Goal: Obtain resource: Download file/media

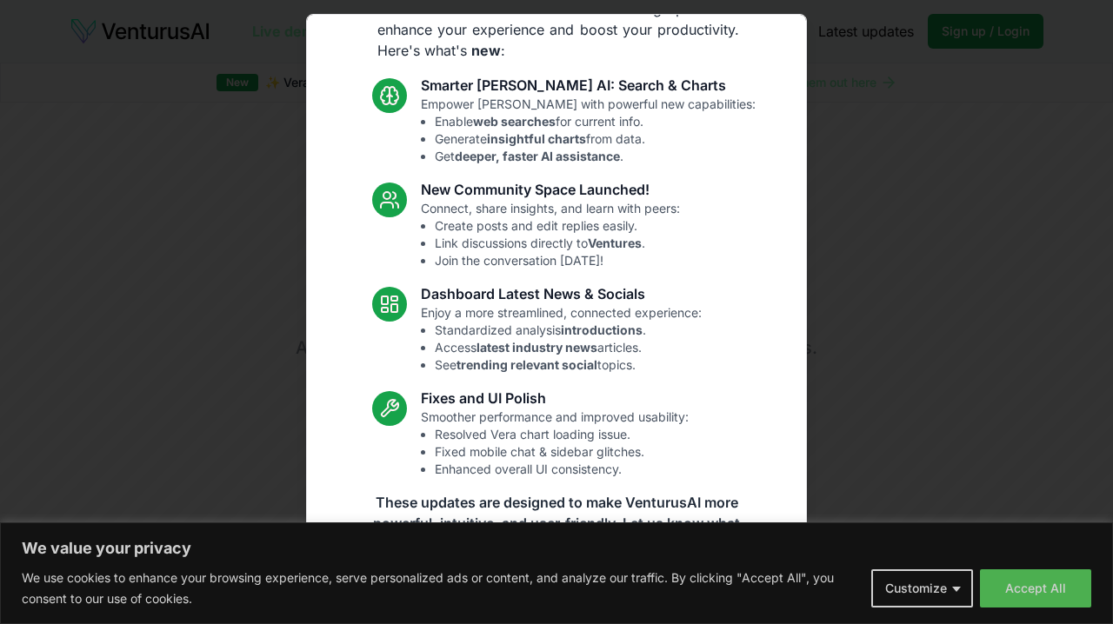
scroll to position [80, 0]
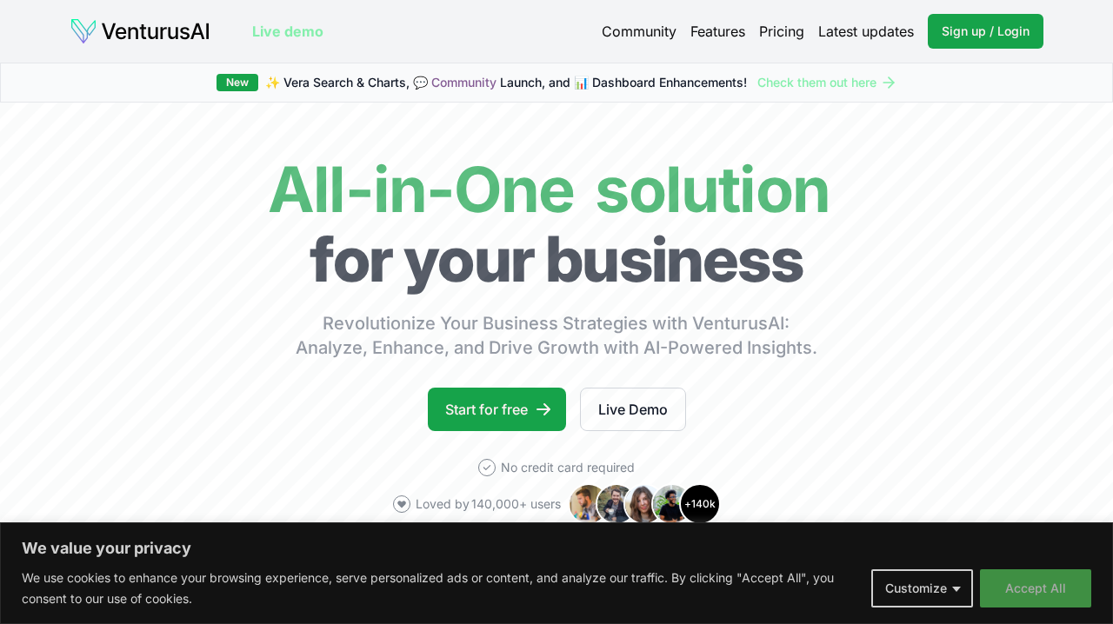
click at [1020, 591] on button "Accept All" at bounding box center [1035, 589] width 111 height 38
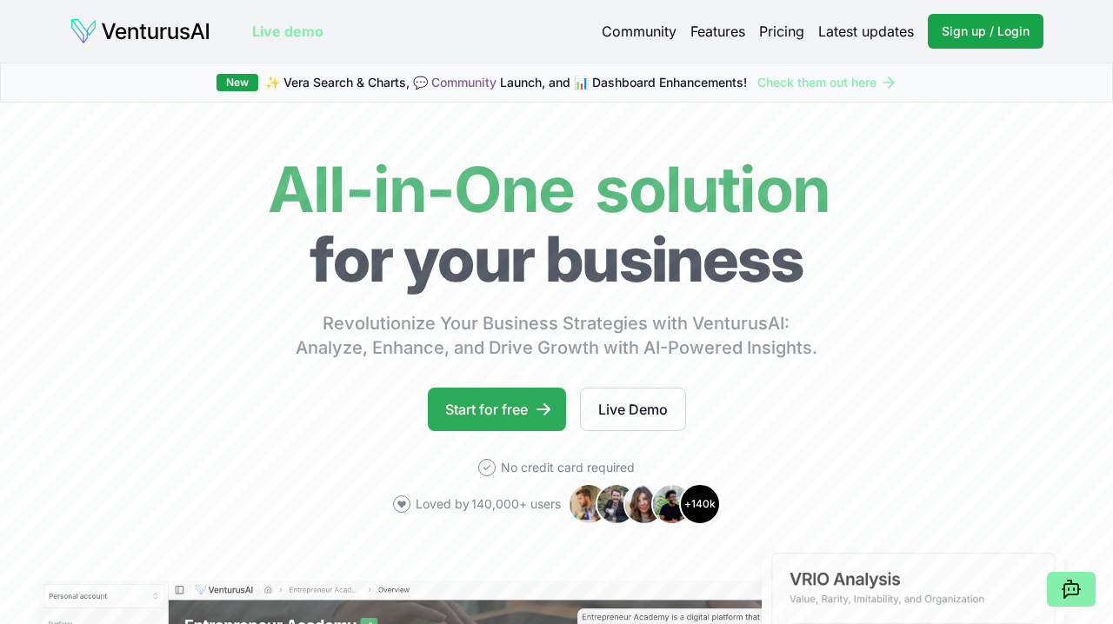
click at [509, 418] on link "Start for free" at bounding box center [497, 409] width 138 height 43
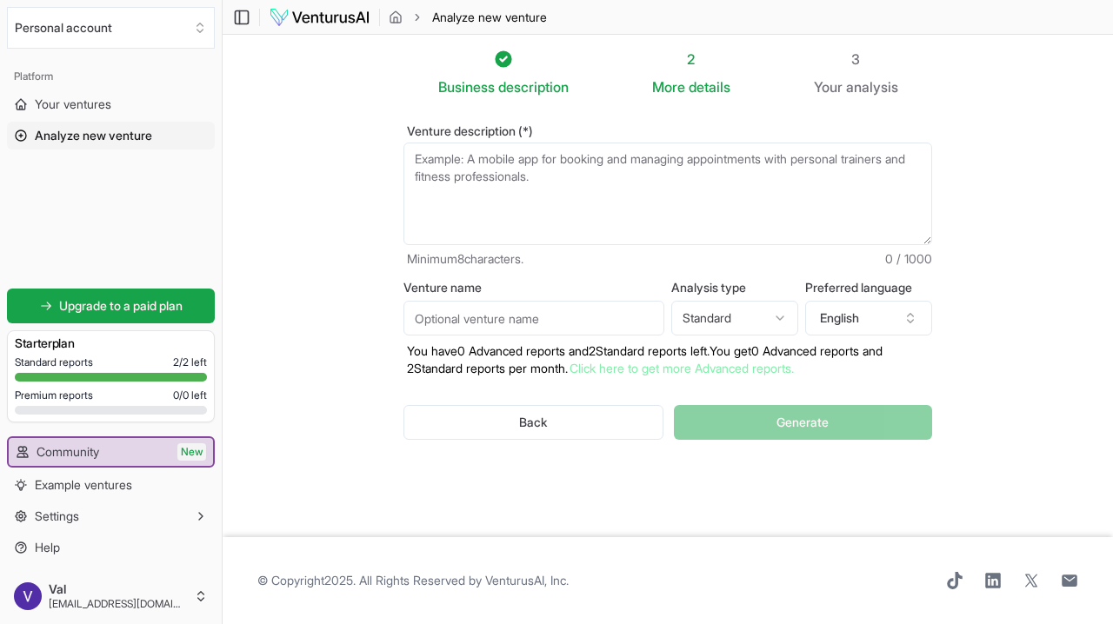
click at [623, 184] on textarea "Venture description (*)" at bounding box center [668, 194] width 529 height 103
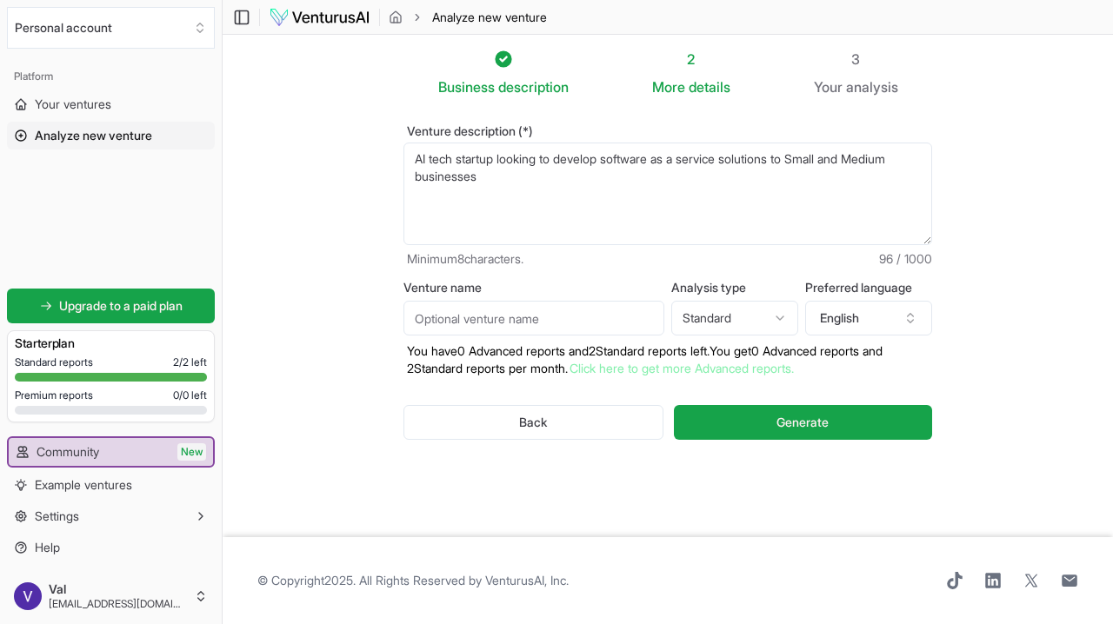
drag, startPoint x: 632, startPoint y: 215, endPoint x: 447, endPoint y: 205, distance: 185.5
click at [447, 205] on textarea "AI tech startup looking to develop software as a service solutions to Small and…" at bounding box center [668, 194] width 529 height 103
click at [915, 169] on textarea "AI tech startup looking to develop software as a service solutions to Small and…" at bounding box center [668, 194] width 529 height 103
click at [484, 177] on textarea "AI tech startup looking to develop software as a service solutions to Small and…" at bounding box center [668, 194] width 529 height 103
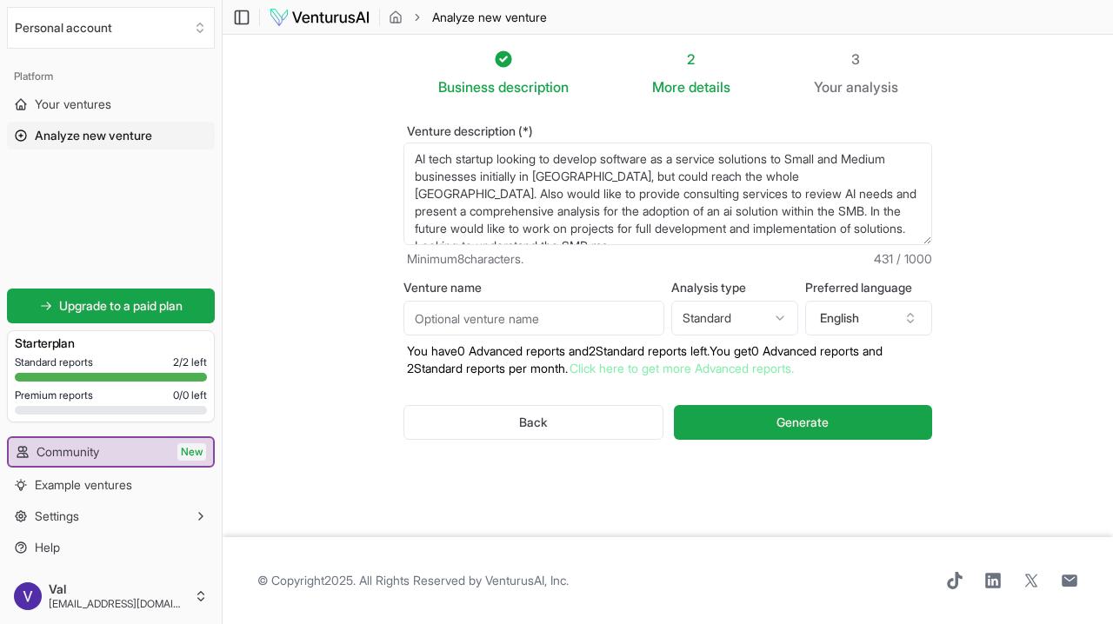
scroll to position [9, 0]
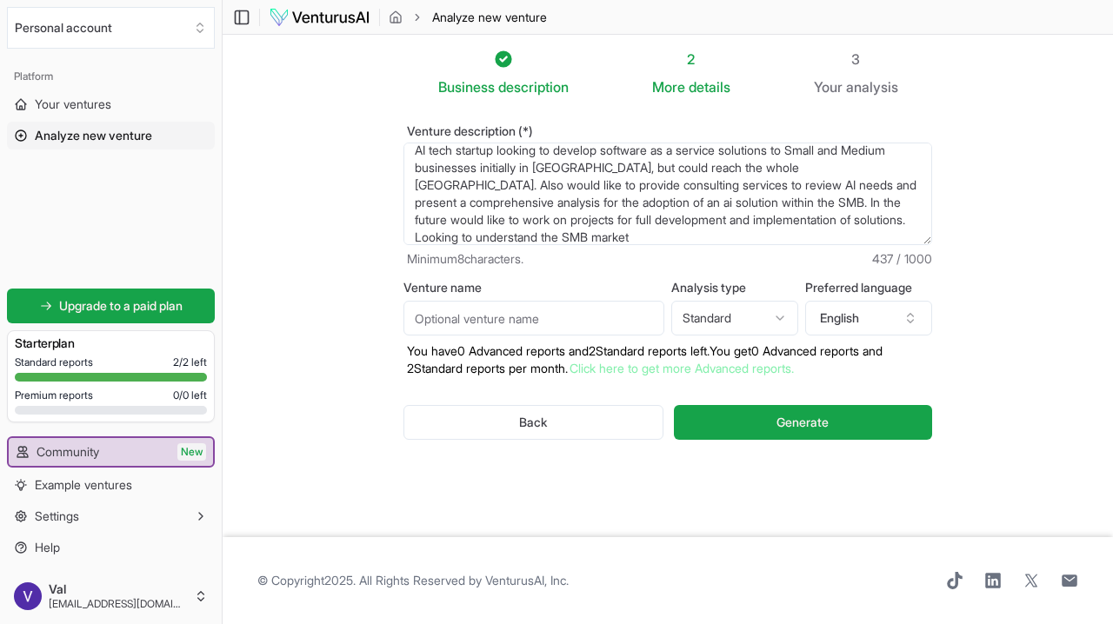
click at [857, 218] on textarea "AI tech startup looking to develop software as a service solutions to Small and…" at bounding box center [668, 194] width 529 height 103
click at [791, 220] on textarea "AI tech startup looking to develop software as a service solutions to Small and…" at bounding box center [668, 194] width 529 height 103
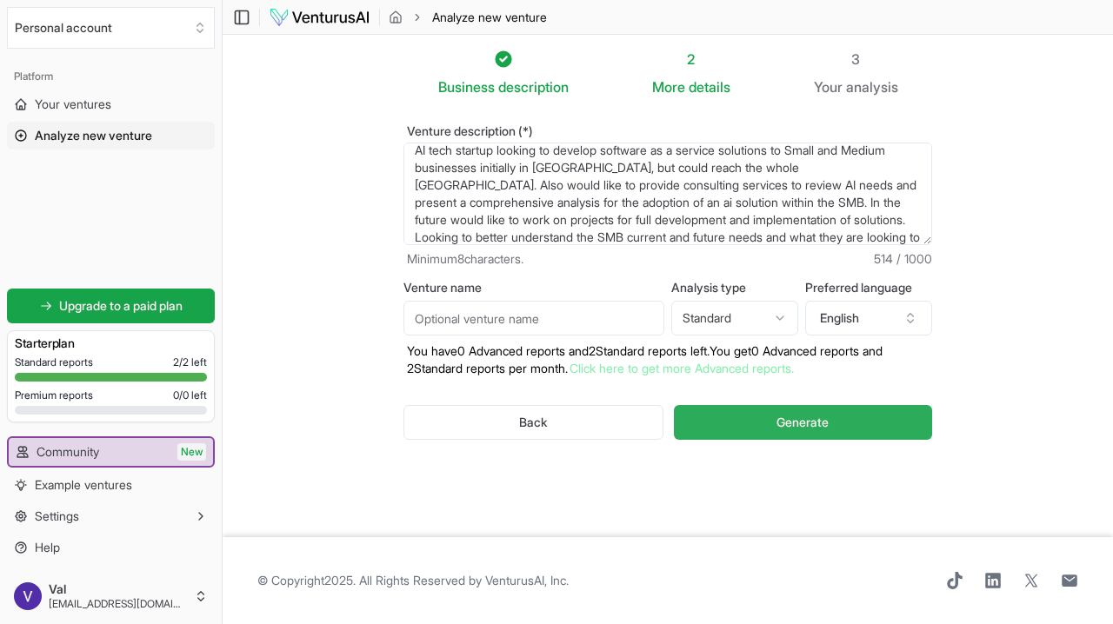
type textarea "AI tech startup looking to develop software as a service solutions to Small and…"
click at [849, 427] on button "Generate" at bounding box center [803, 422] width 258 height 35
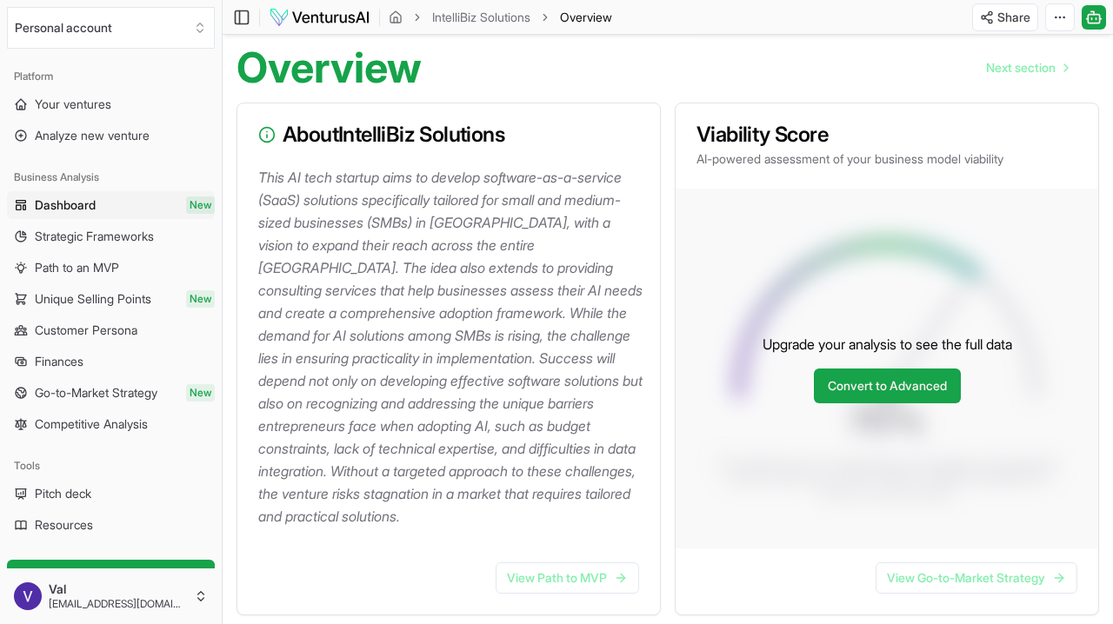
scroll to position [164, 0]
click at [527, 570] on link "View Path to MVP" at bounding box center [567, 577] width 143 height 31
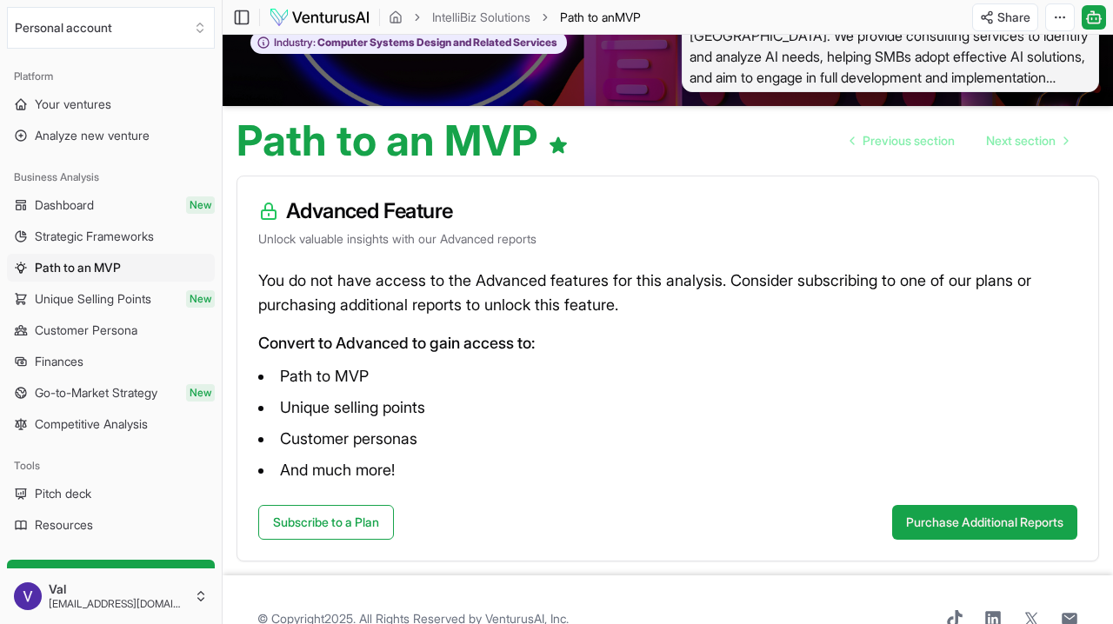
scroll to position [93, 0]
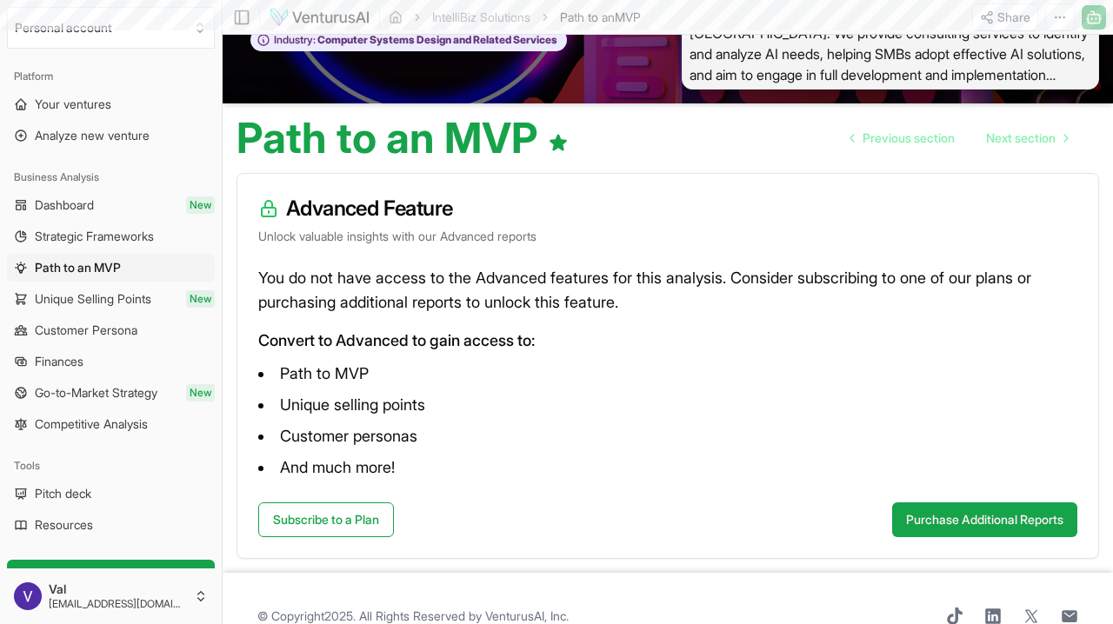
scroll to position [164, 0]
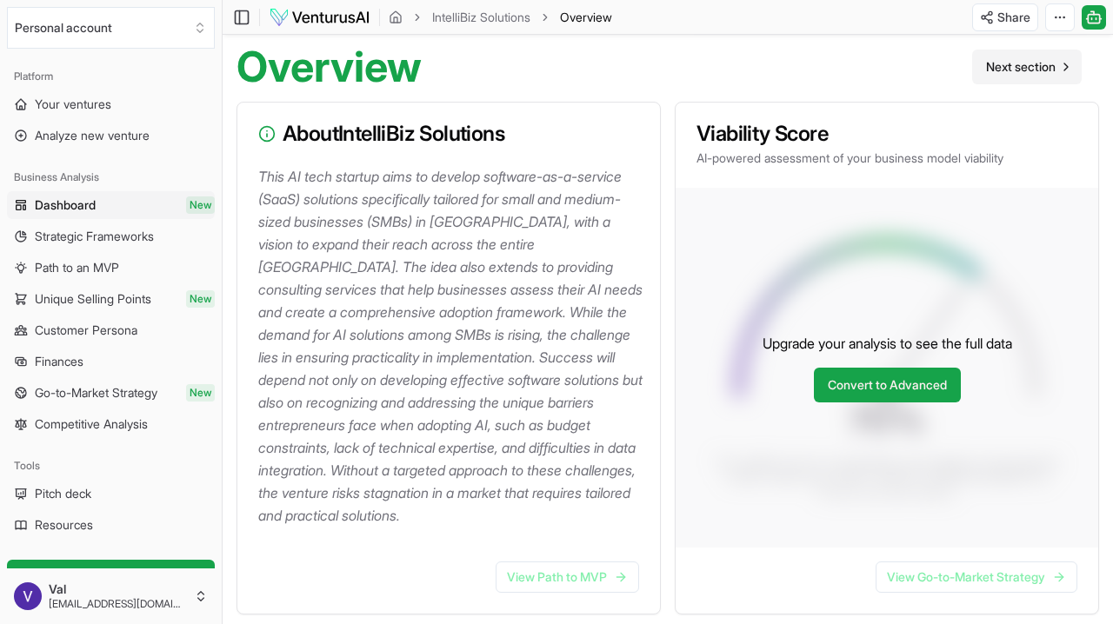
click at [998, 67] on span "Next section" at bounding box center [1021, 66] width 70 height 17
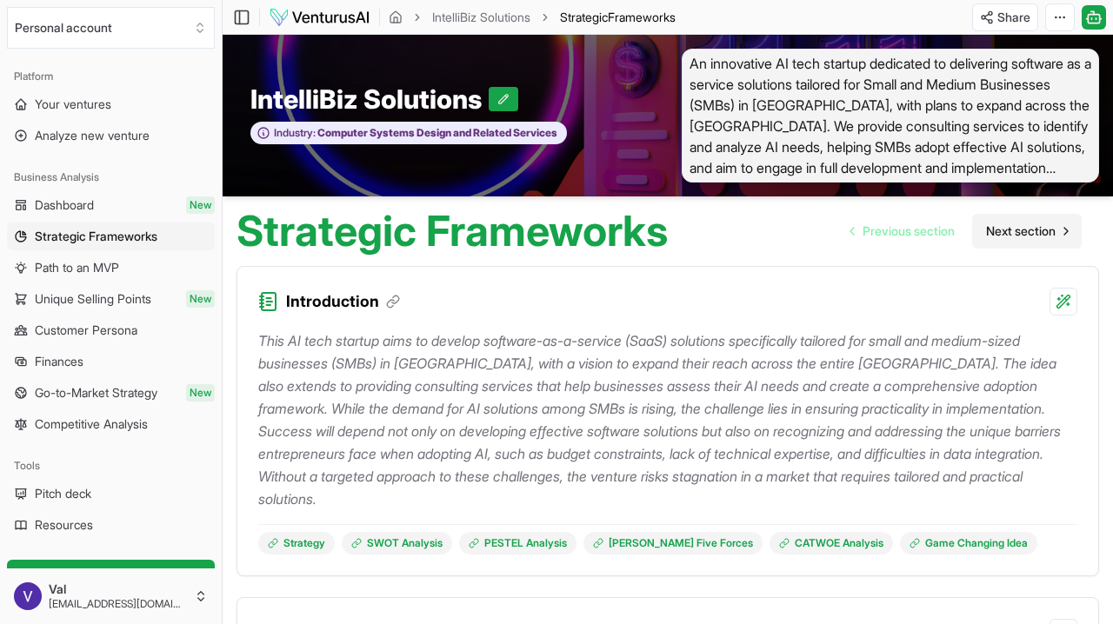
click at [1013, 238] on span "Next section" at bounding box center [1021, 231] width 70 height 17
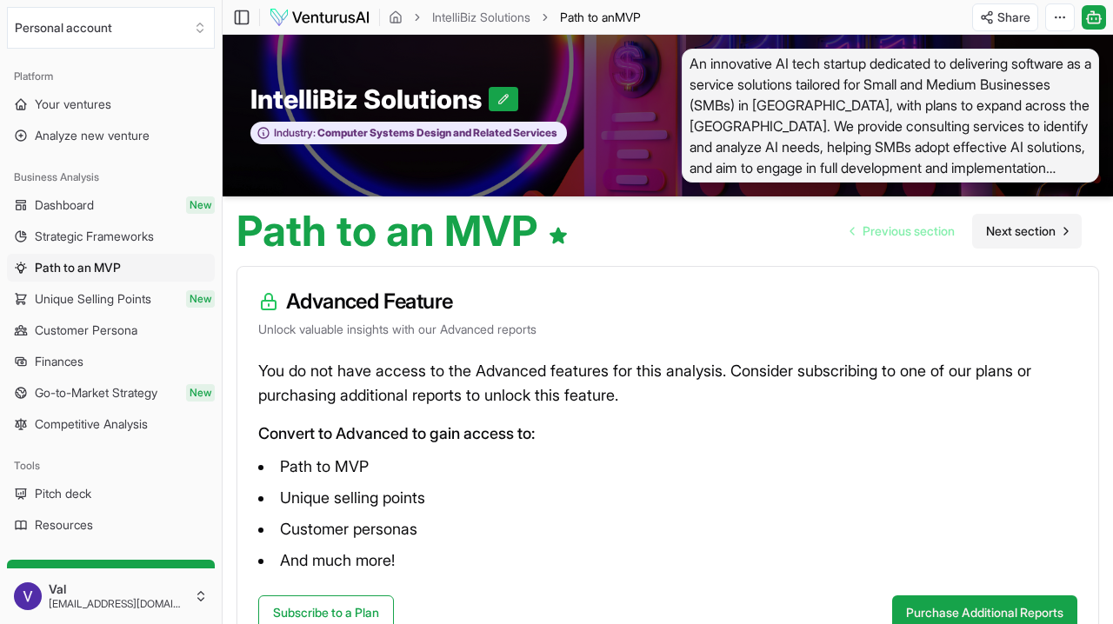
click at [1046, 240] on link "Next section" at bounding box center [1027, 231] width 110 height 35
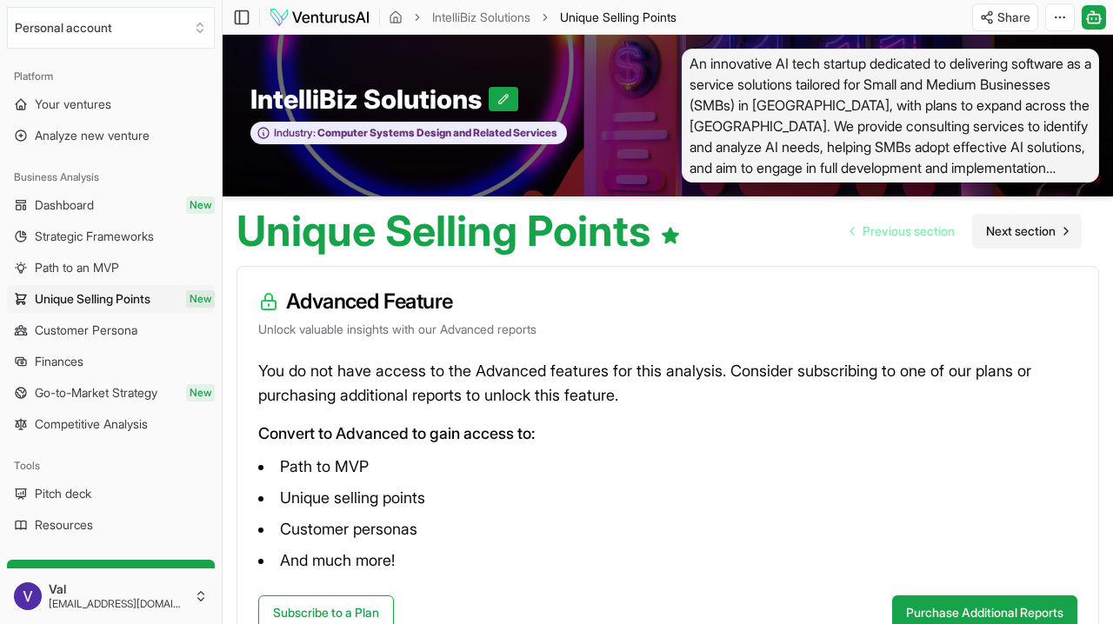
click at [1013, 235] on span "Next section" at bounding box center [1021, 231] width 70 height 17
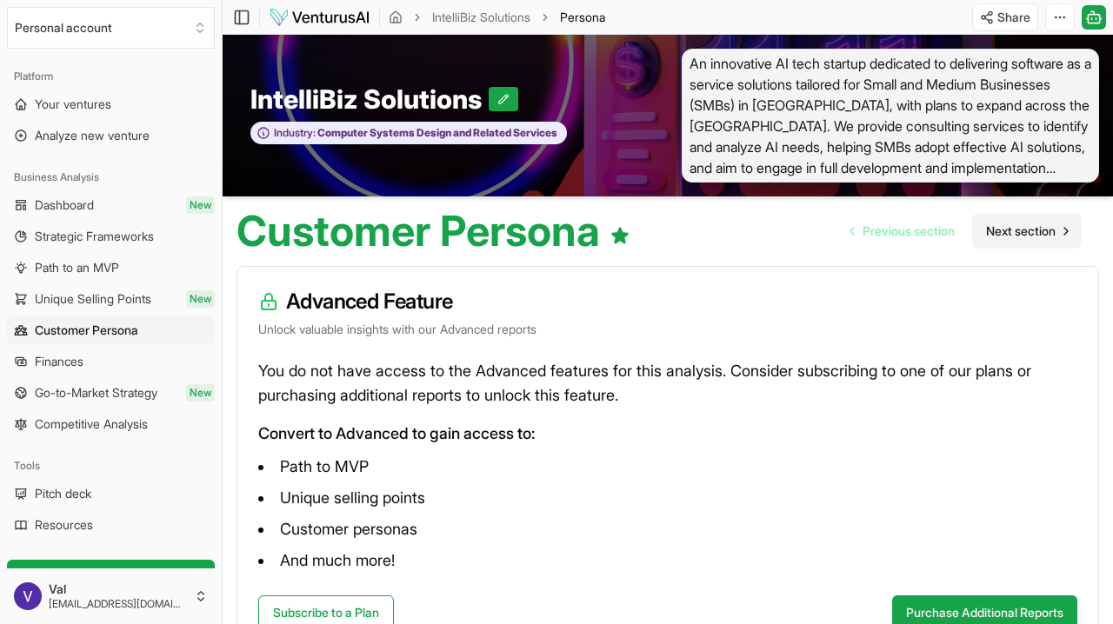
click at [1021, 231] on span "Next section" at bounding box center [1021, 231] width 70 height 17
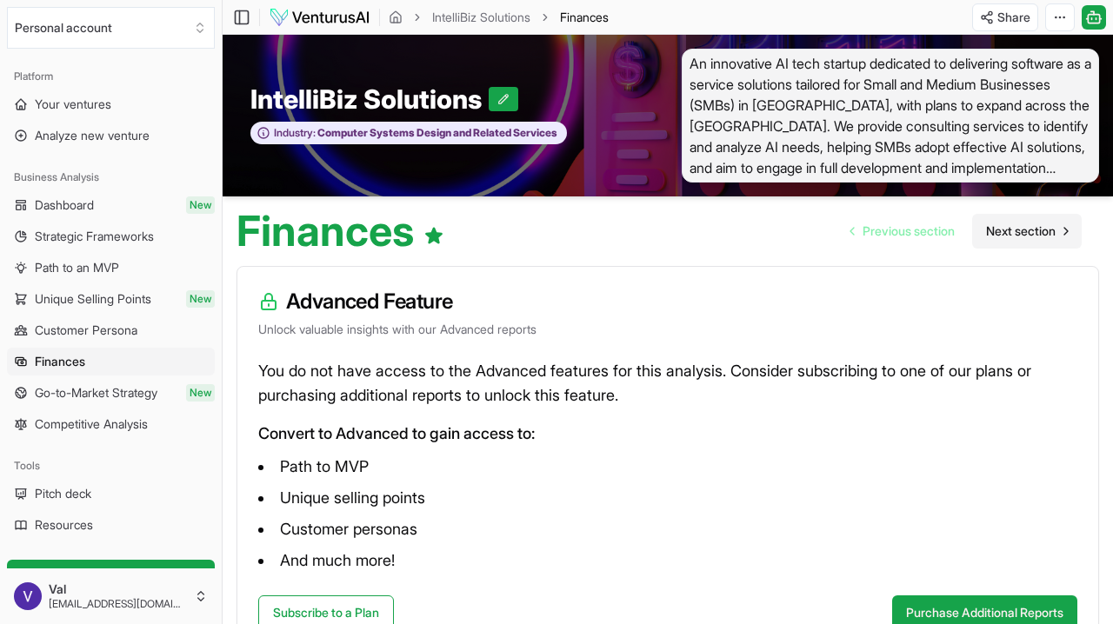
click at [1018, 235] on span "Next section" at bounding box center [1021, 231] width 70 height 17
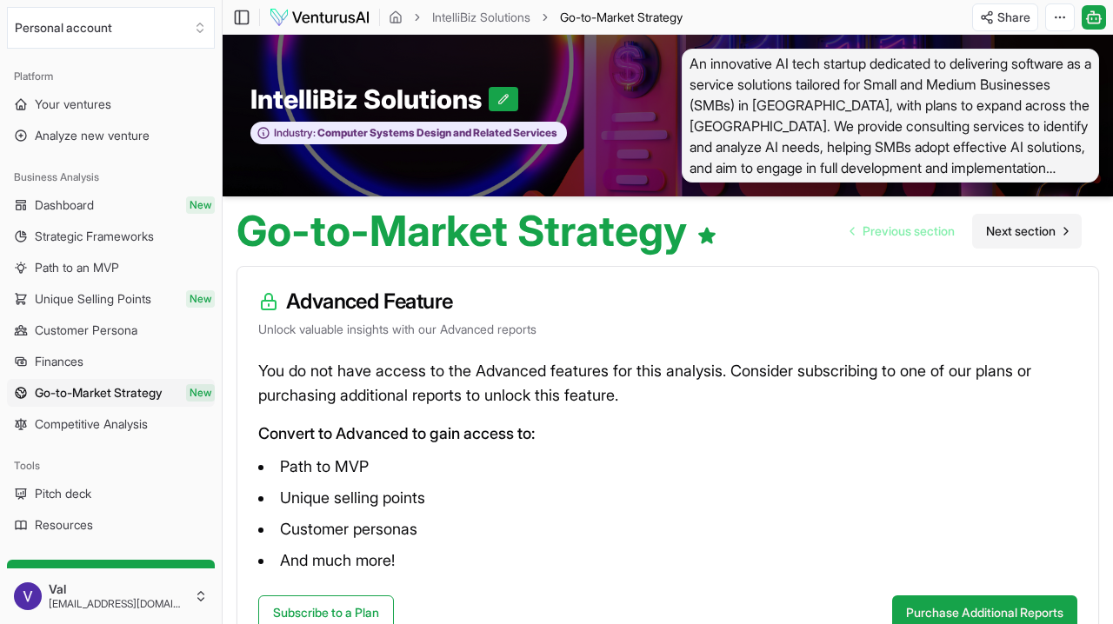
click at [1017, 230] on span "Next section" at bounding box center [1021, 231] width 70 height 17
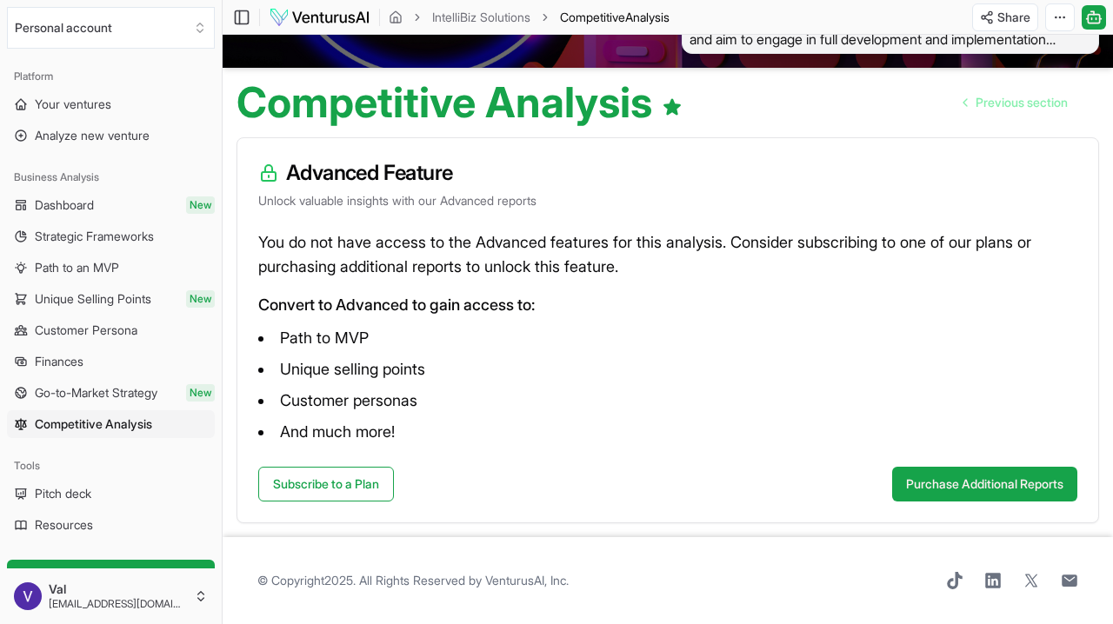
scroll to position [129, 0]
click at [83, 491] on span "Pitch deck" at bounding box center [63, 493] width 57 height 17
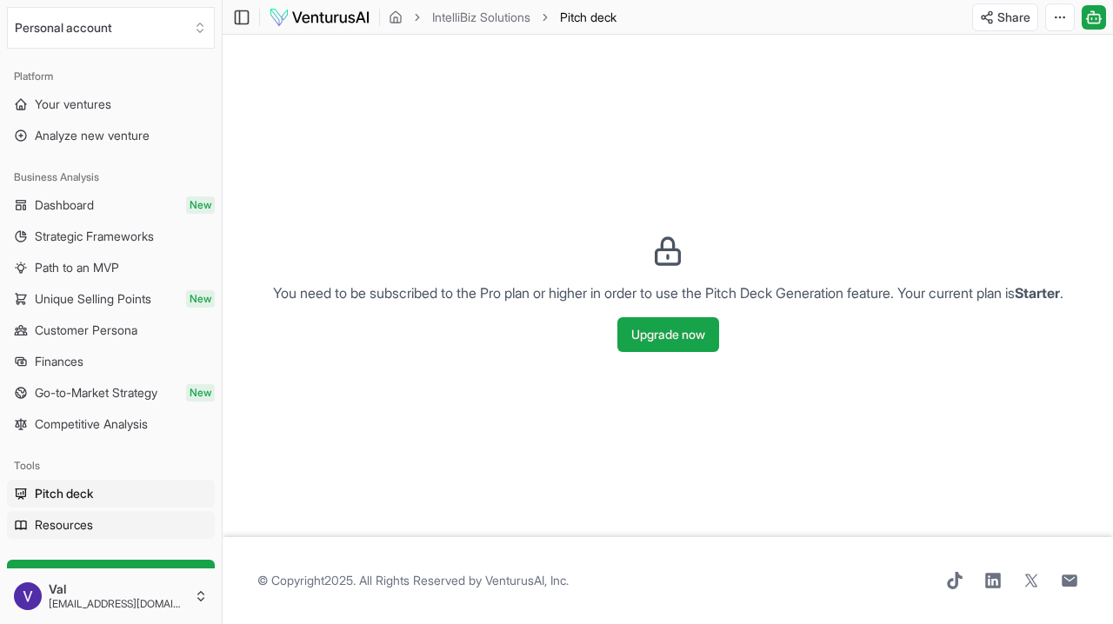
click at [80, 519] on span "Resources" at bounding box center [64, 525] width 58 height 17
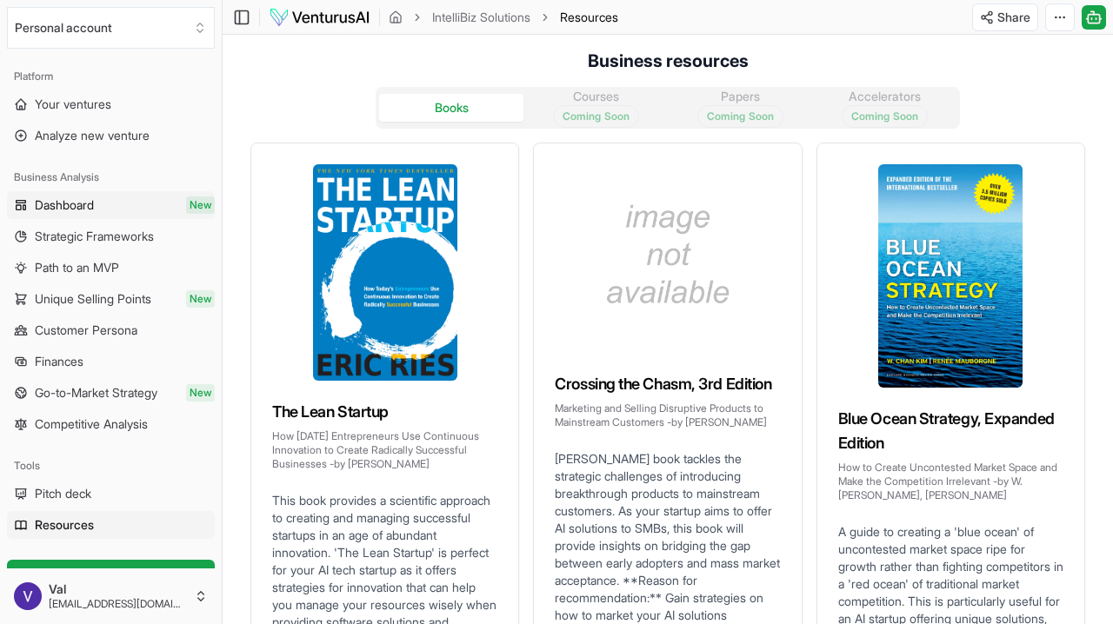
click at [59, 203] on span "Dashboard" at bounding box center [64, 205] width 59 height 17
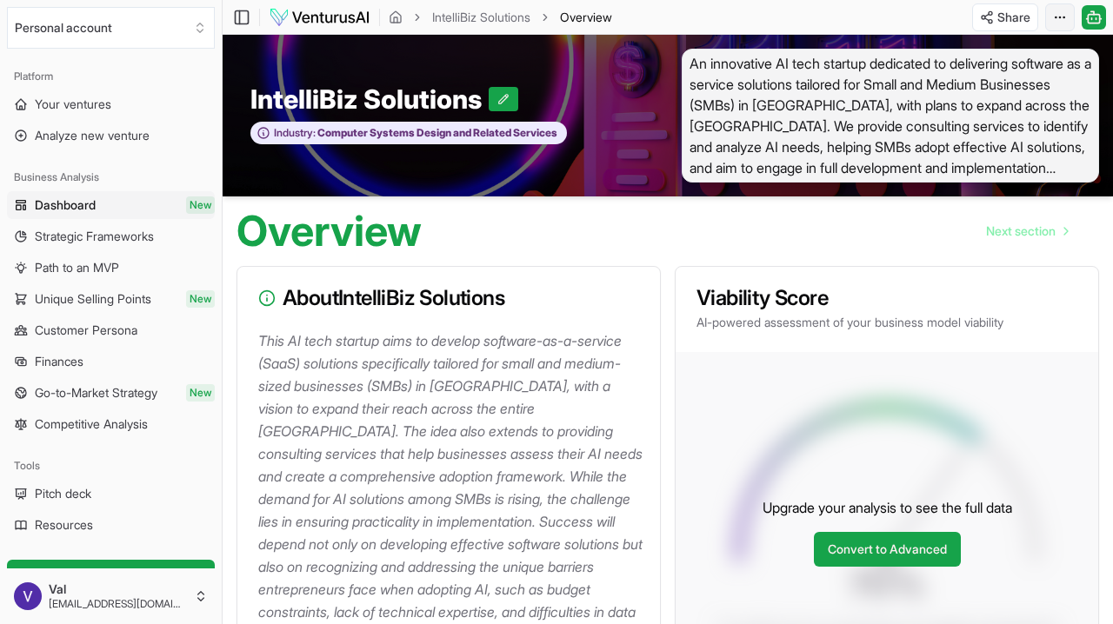
click at [1057, 23] on html "We value your privacy We use cookies to enhance your browsing experience, serve…" at bounding box center [556, 312] width 1113 height 624
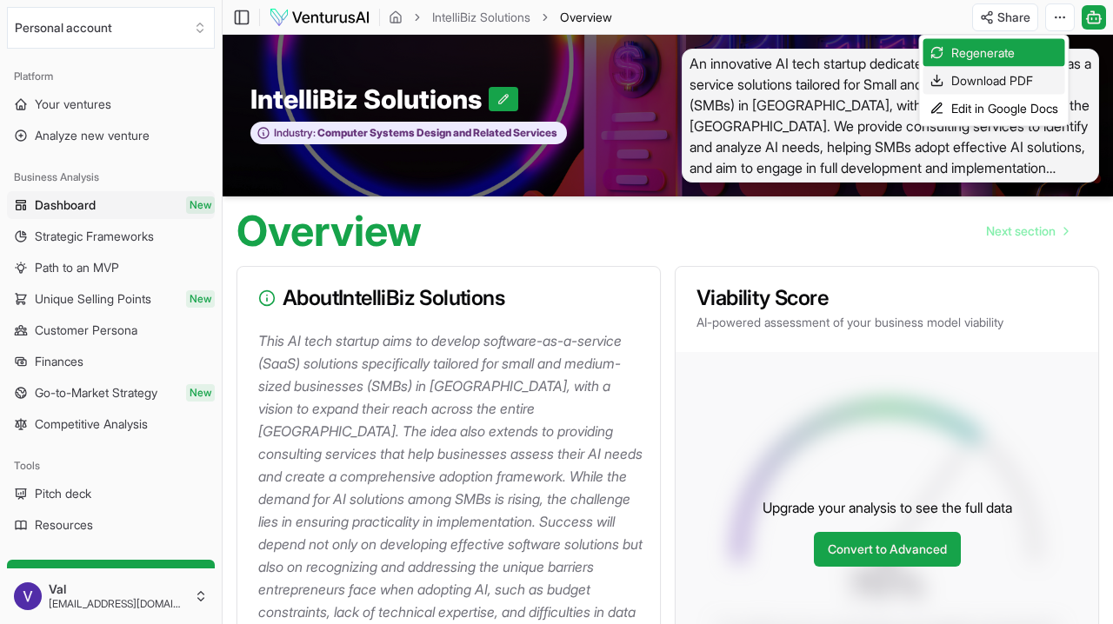
click at [1014, 82] on div "Download PDF" at bounding box center [995, 81] width 142 height 28
